Goal: Task Accomplishment & Management: Manage account settings

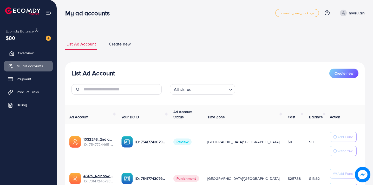
click at [27, 52] on span "Overview" at bounding box center [26, 52] width 16 height 5
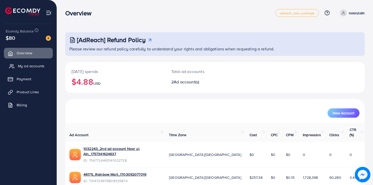
click at [33, 66] on span "My ad accounts" at bounding box center [31, 65] width 27 height 5
